Goal: Task Accomplishment & Management: Manage account settings

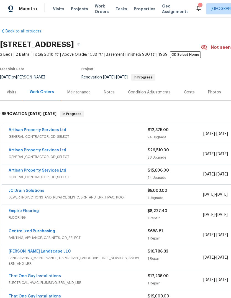
click at [59, 11] on span "Visits" at bounding box center [58, 9] width 11 height 6
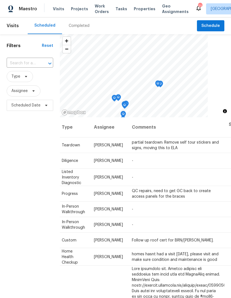
scroll to position [0, 48]
click at [0, 0] on icon at bounding box center [0, 0] width 0 height 0
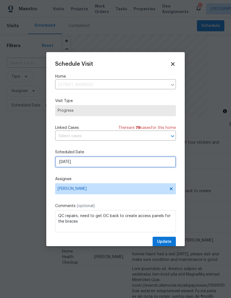
click at [88, 166] on input "[DATE]" at bounding box center [115, 161] width 121 height 11
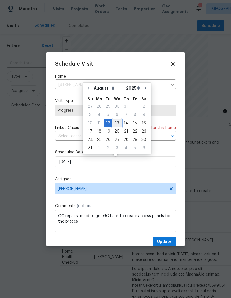
click at [114, 123] on div "13" at bounding box center [116, 123] width 9 height 8
type input "[DATE]"
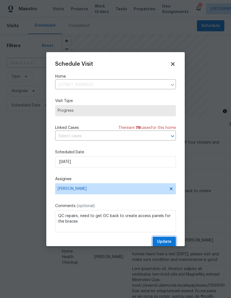
click at [168, 240] on span "Update" at bounding box center [164, 241] width 14 height 7
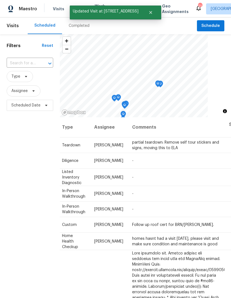
click at [0, 0] on icon at bounding box center [0, 0] width 0 height 0
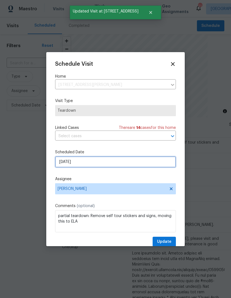
click at [130, 165] on input "[DATE]" at bounding box center [115, 161] width 121 height 11
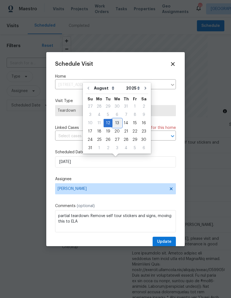
click at [116, 123] on div "13" at bounding box center [116, 123] width 9 height 8
type input "[DATE]"
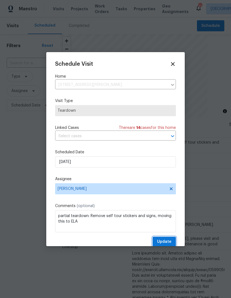
click at [166, 240] on span "Update" at bounding box center [164, 241] width 14 height 7
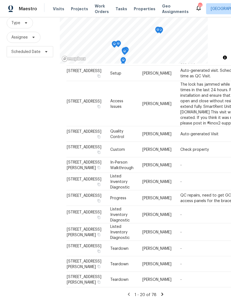
scroll to position [21, 0]
click at [161, 292] on icon at bounding box center [162, 293] width 2 height 3
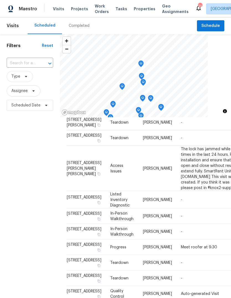
scroll to position [26, -1]
